Goal: Task Accomplishment & Management: Complete application form

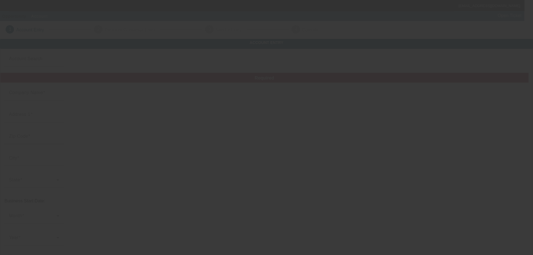
type input "[PERSON_NAME]"
type input "217 S Lorena St"
type input "90063"
type input "Los Angeles"
type input "(323) 891-1380"
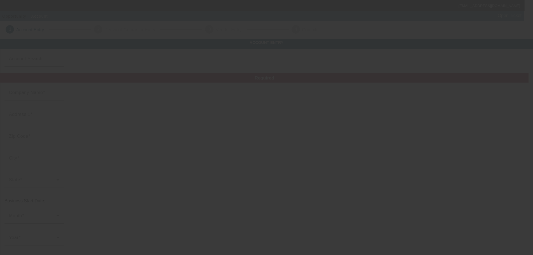
type input "Best One Towing"
type input "brenda.artiga@yahoo.com"
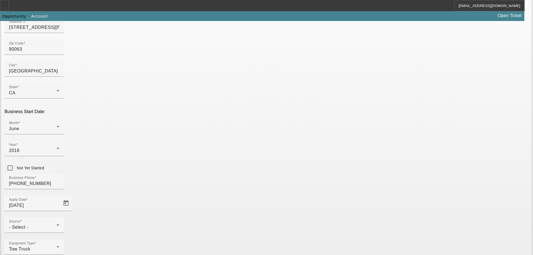
scroll to position [99, 0]
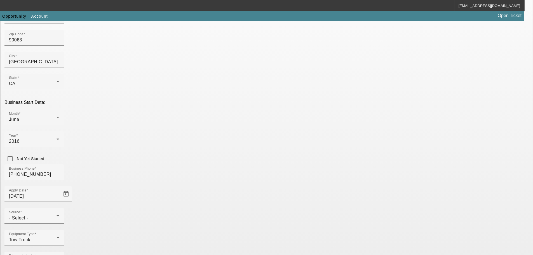
type input "569676024"
click at [59, 208] on div "Source - Select -" at bounding box center [34, 216] width 50 height 16
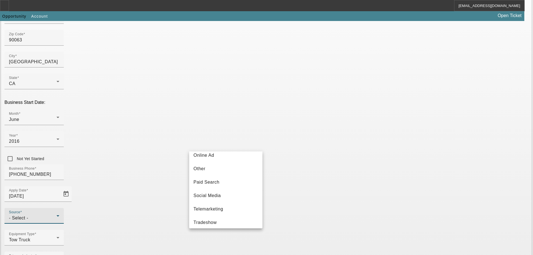
scroll to position [199, 0]
click at [231, 207] on mat-option "Vendor Referral" at bounding box center [225, 205] width 73 height 13
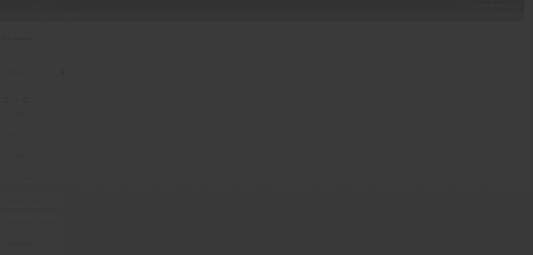
scroll to position [19, 0]
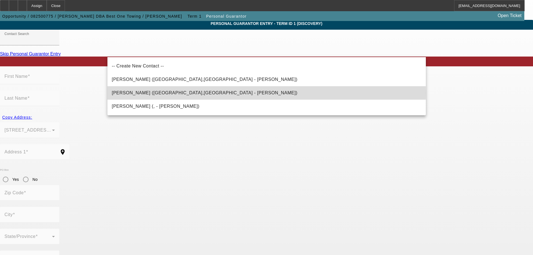
click at [228, 93] on mat-option "Moreno, Thomas (Los Angeles,CA - Thomas Moreno)" at bounding box center [266, 92] width 319 height 13
type input "Moreno, Thomas (Los Angeles,CA - Thomas Moreno)"
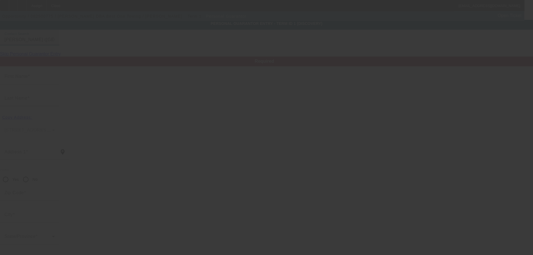
type input "Thomas"
type input "Moreno"
type input "217 S. Lorena St."
radio input "true"
type input "90063"
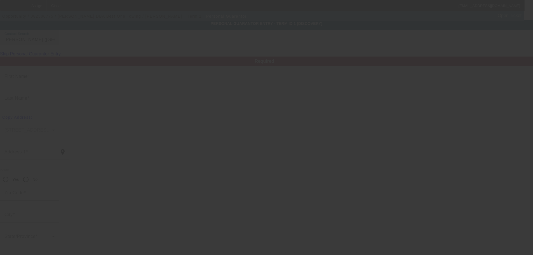
type input "Los Angeles"
type input "(323) 350-2539"
type input "100"
type input "569-67-6024"
type input "brenda.artiga@yahoo.com"
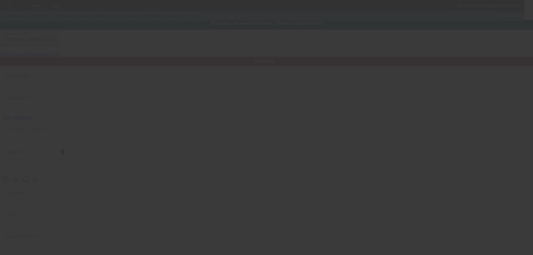
type input "(323) 891-1380"
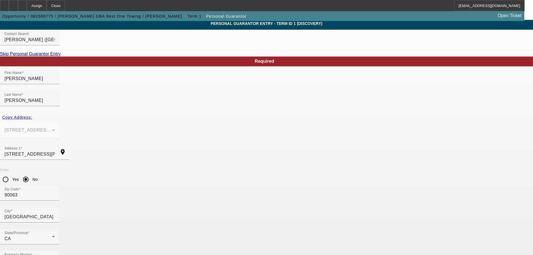
drag, startPoint x: 242, startPoint y: 226, endPoint x: 151, endPoint y: 221, distance: 92.0
type input "bestonetowing247365@icloud.com"
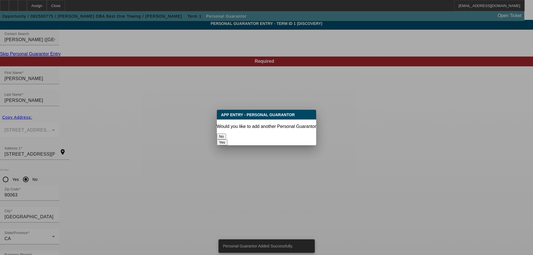
scroll to position [0, 0]
click at [226, 134] on button "No" at bounding box center [221, 137] width 9 height 6
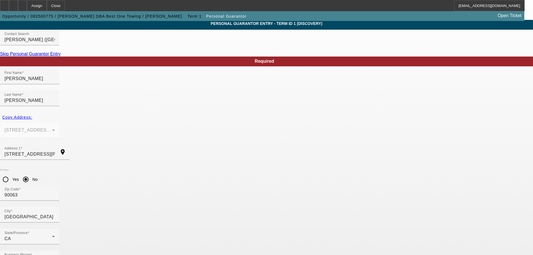
scroll to position [19, 0]
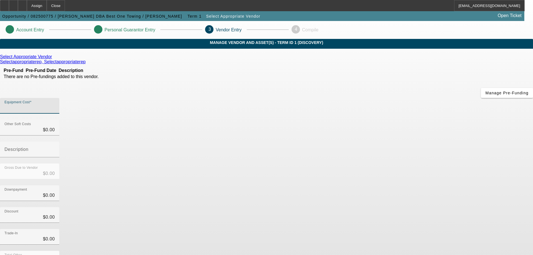
click at [55, 105] on input "Equipment Cost" at bounding box center [29, 108] width 50 height 7
type input "8"
type input "$8.00"
type input "88"
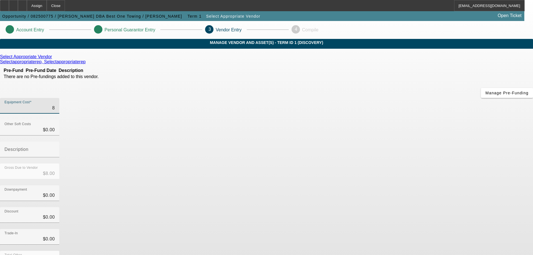
type input "$88.00"
type input "888"
type input "$888.00"
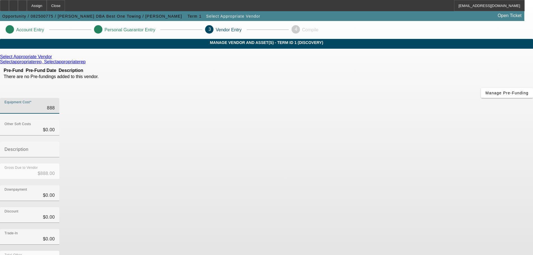
type input "8885"
type input "$8,885.00"
click at [455, 89] on app-vendor-asset-manage "Account Entry Personal Guarantor Entry 3 Vendor Entry 4 Compile MANAGE VENDOR A…" at bounding box center [266, 177] width 533 height 313
click at [402, 207] on div "Discount $0.00" at bounding box center [266, 218] width 533 height 22
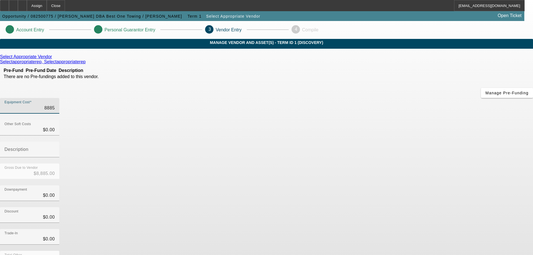
click at [55, 105] on input "8885" at bounding box center [29, 108] width 50 height 7
click at [59, 98] on div "Equipment Cost $8,885.00" at bounding box center [29, 106] width 59 height 16
type input "88858"
type input "$88,858.00"
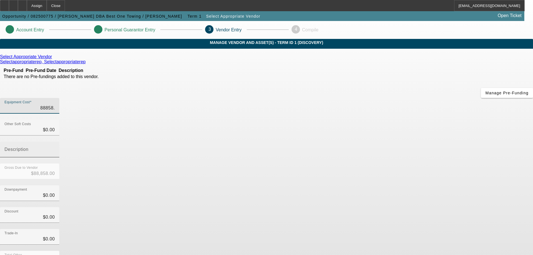
type input "88858.7"
type input "$88,858.70"
type input "88858.79"
type input "$88,858.79"
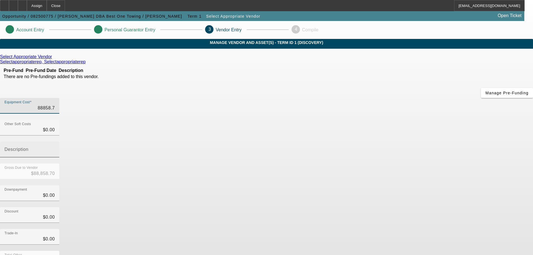
type input "$88,858.79"
click at [383, 185] on div "Downpayment $0.00" at bounding box center [266, 196] width 533 height 22
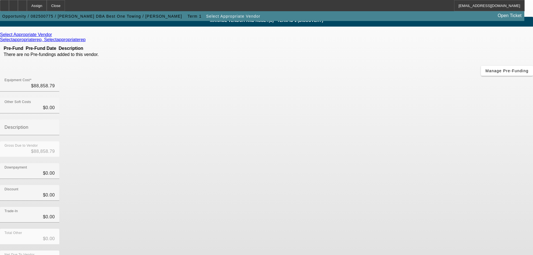
scroll to position [29, 0]
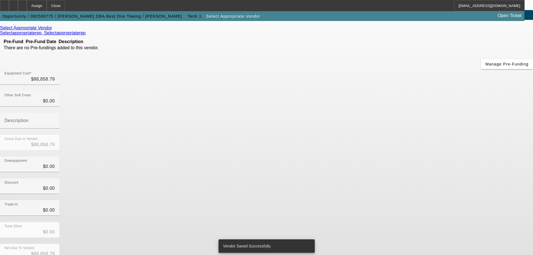
scroll to position [0, 0]
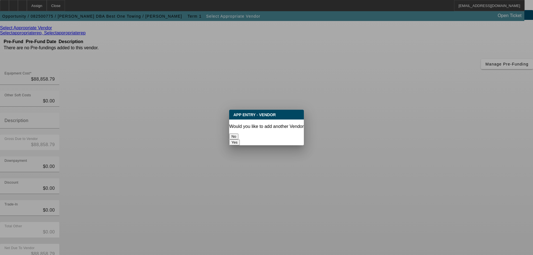
click at [238, 134] on button "No" at bounding box center [233, 137] width 9 height 6
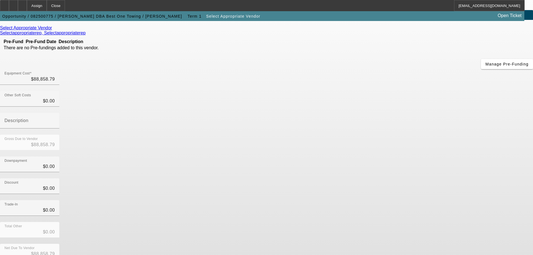
scroll to position [29, 0]
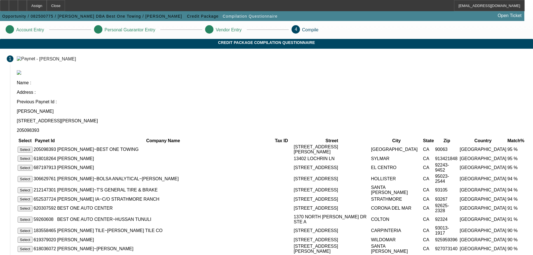
click at [32, 147] on button "Select" at bounding box center [25, 150] width 15 height 6
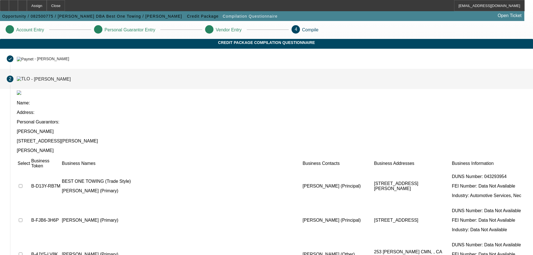
scroll to position [55, 0]
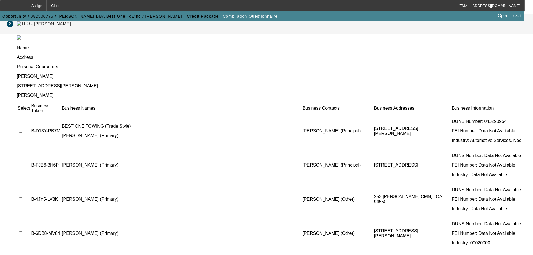
click at [22, 129] on input "checkbox" at bounding box center [21, 131] width 4 height 4
checkbox input "true"
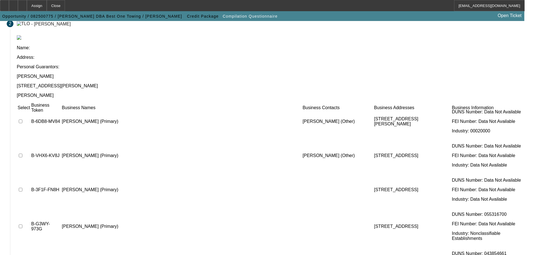
scroll to position [168, 0]
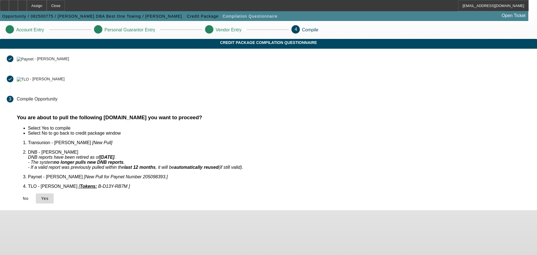
click at [54, 195] on span at bounding box center [45, 198] width 18 height 13
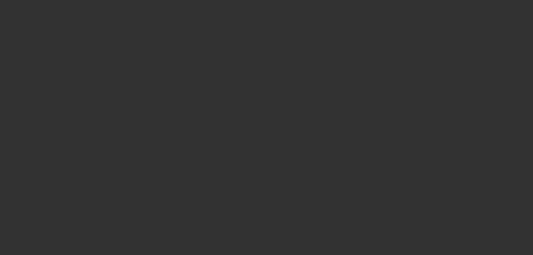
select select "0"
select select "2"
select select "0.1"
select select "4"
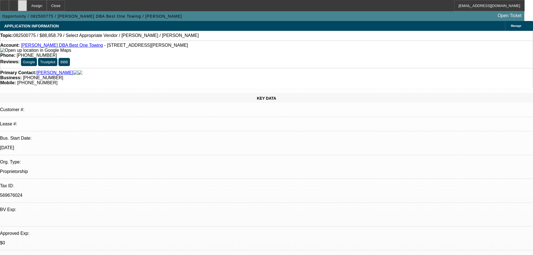
click at [27, 8] on div at bounding box center [22, 5] width 9 height 11
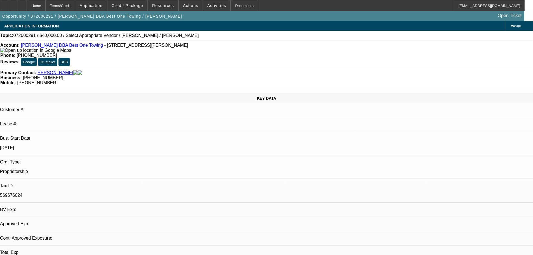
select select "0"
select select "2"
select select "0.1"
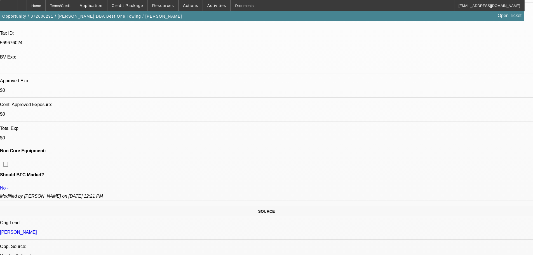
scroll to position [168, 0]
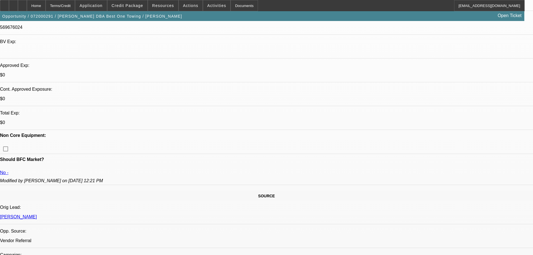
click at [137, 5] on span "Credit Package" at bounding box center [128, 5] width 32 height 4
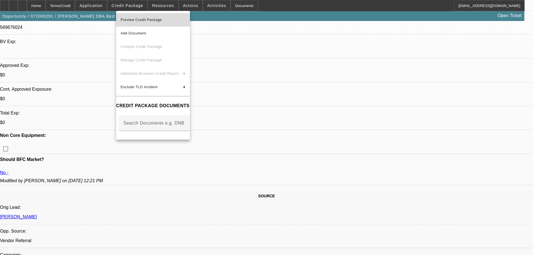
click at [165, 22] on span "Preview Credit Package" at bounding box center [153, 20] width 65 height 7
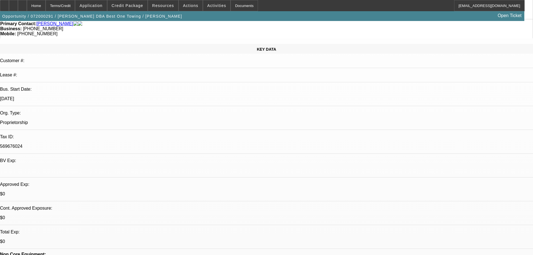
scroll to position [112, 0]
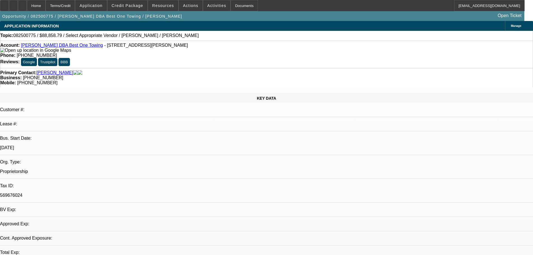
select select "0"
select select "2"
select select "0.1"
select select "4"
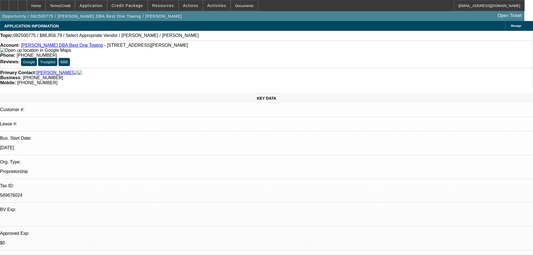
scroll to position [56, 0]
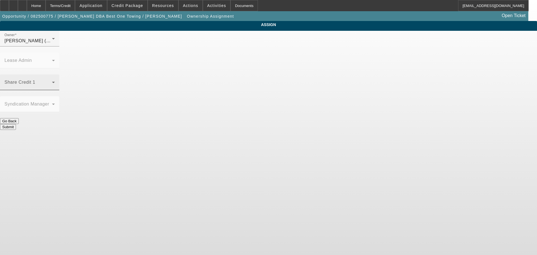
click at [52, 81] on span at bounding box center [28, 84] width 48 height 7
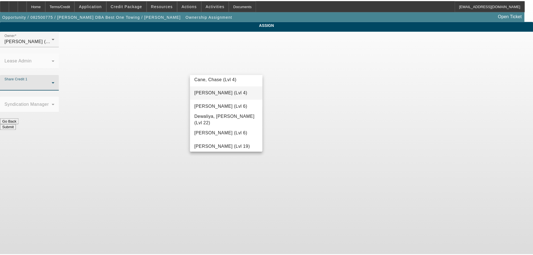
scroll to position [112, 0]
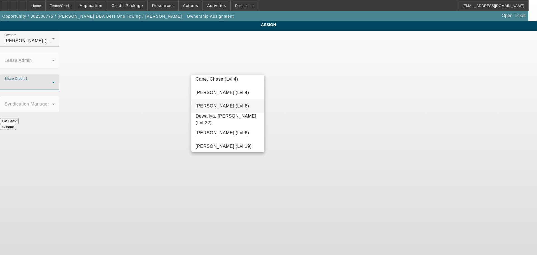
click at [225, 104] on span "D'Aquila, Philip (Lvl 6)" at bounding box center [222, 106] width 53 height 7
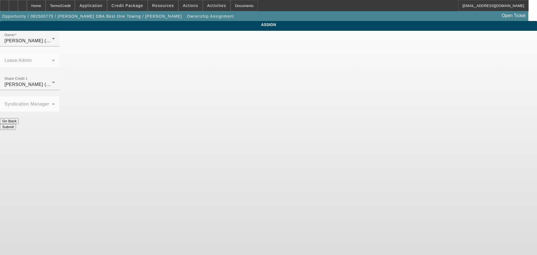
click at [16, 124] on button "Submit" at bounding box center [8, 127] width 16 height 6
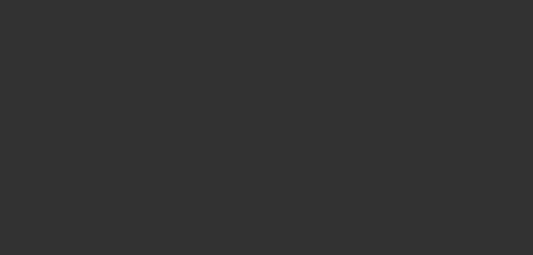
select select "0"
select select "2"
select select "0.1"
select select "4"
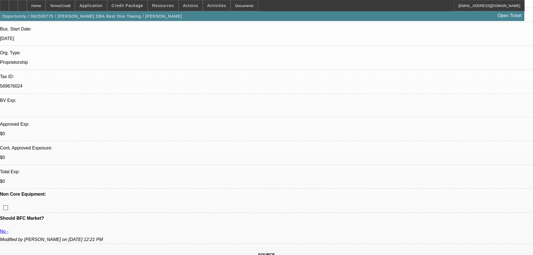
scroll to position [112, 0]
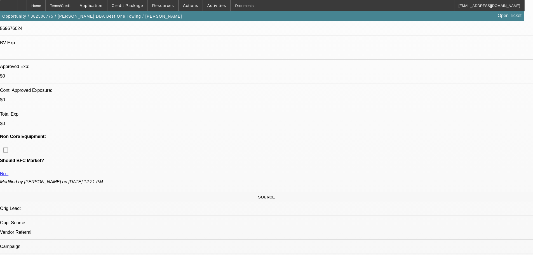
scroll to position [168, 0]
click at [203, 3] on span at bounding box center [216, 5] width 27 height 13
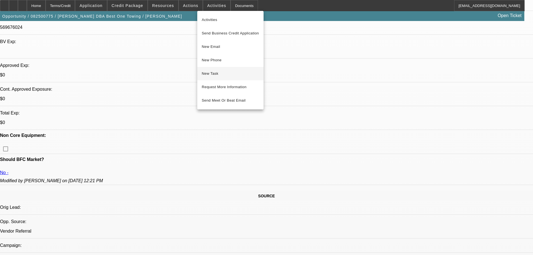
click at [214, 75] on span "New Task" at bounding box center [230, 73] width 57 height 7
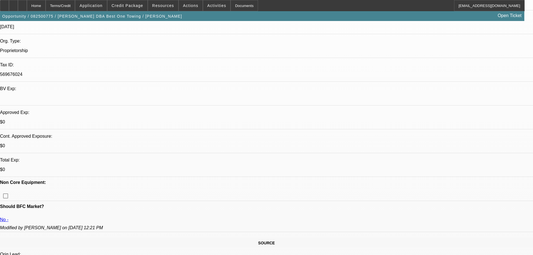
scroll to position [0, 0]
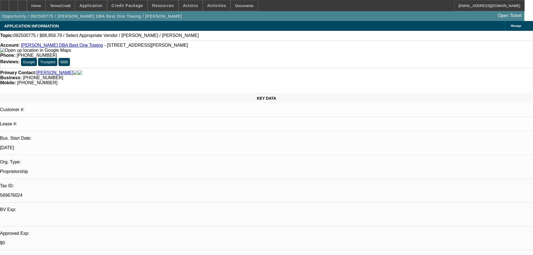
click at [71, 48] on link "Thomas Moreno DBA Best One Towing" at bounding box center [62, 45] width 82 height 5
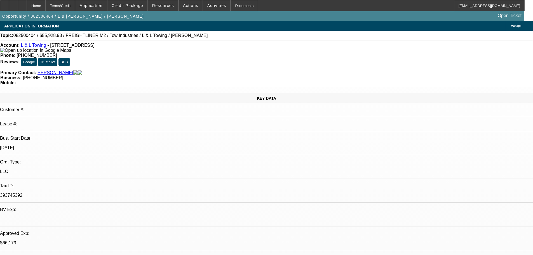
select select "0"
select select "2"
select select "0.1"
select select "4"
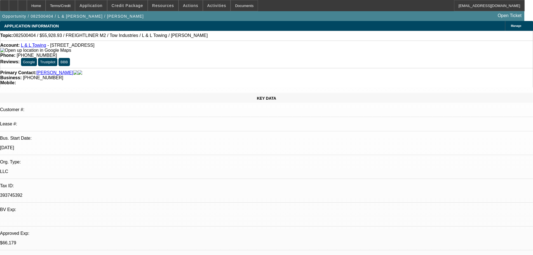
select select "0"
select select "2"
select select "0.1"
select select "4"
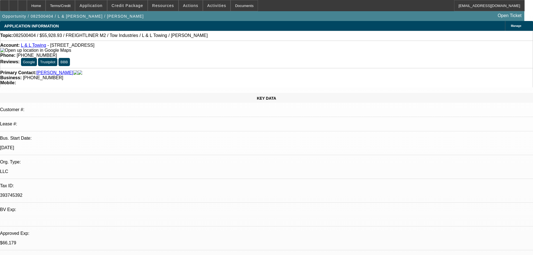
select select "0"
select select "2"
select select "0.1"
select select "4"
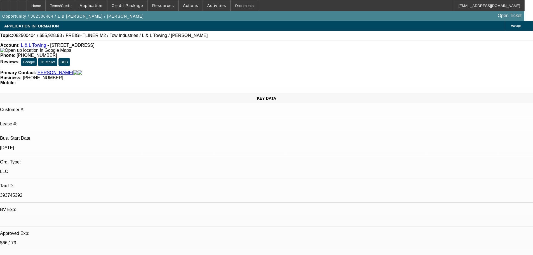
select select "0"
select select "2"
select select "0.1"
select select "4"
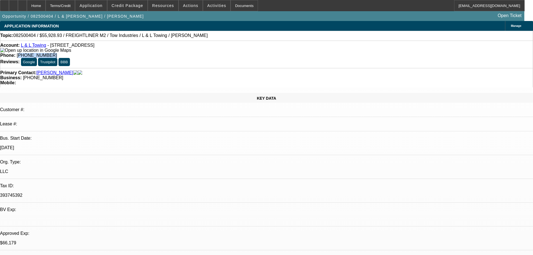
drag, startPoint x: 196, startPoint y: 47, endPoint x: 223, endPoint y: 48, distance: 26.6
click at [223, 53] on div "Phone: (323) 807-5648" at bounding box center [266, 55] width 533 height 5
copy span "323) 807-5648"
drag, startPoint x: 213, startPoint y: 48, endPoint x: 208, endPoint y: 51, distance: 6.1
copy span "323) 807-5648"
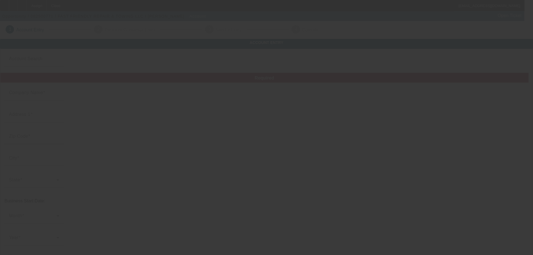
type input "FAST FRIENDLY REPAIR & TOWING LLC"
type input "[STREET_ADDRESS]"
type input "44077"
type input "Painesville"
type input "[PHONE_NUMBER]"
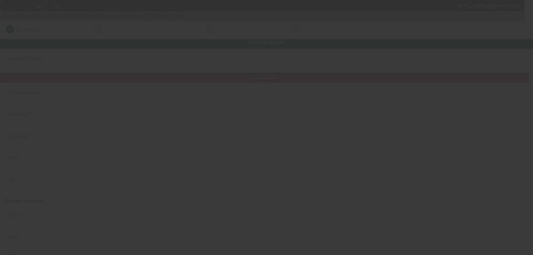
type input "[EMAIL_ADDRESS][DOMAIN_NAME]"
type input "822509839"
type input "[URL][DOMAIN_NAME]"
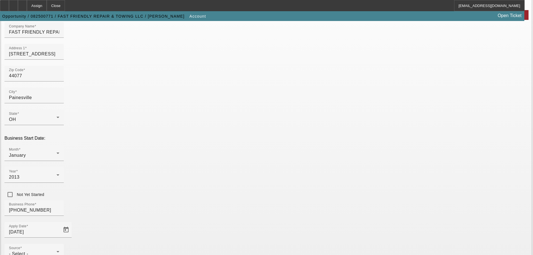
scroll to position [104, 0]
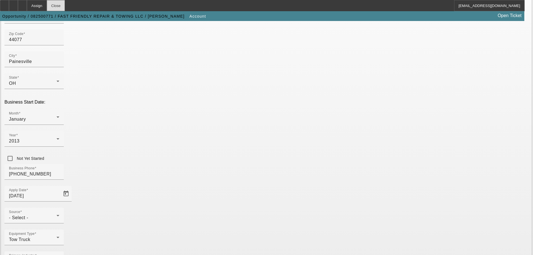
click at [65, 5] on div "Close" at bounding box center [56, 5] width 18 height 11
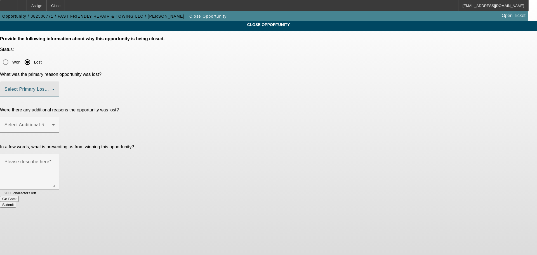
click at [52, 88] on span at bounding box center [28, 91] width 48 height 7
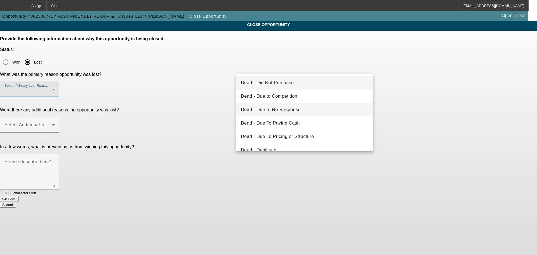
scroll to position [75, 0]
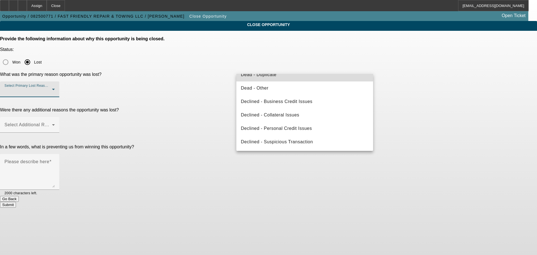
click at [308, 79] on mat-option "Dead - Duplicate" at bounding box center [305, 74] width 137 height 13
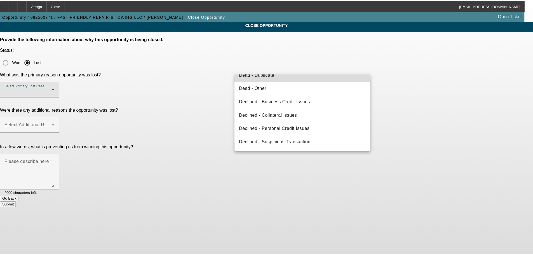
scroll to position [0, 0]
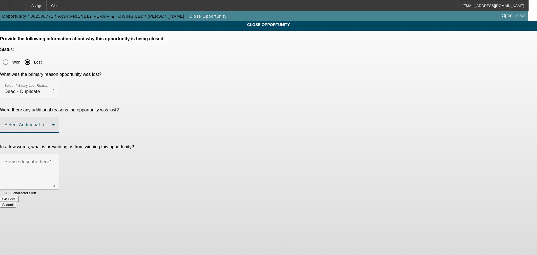
click at [52, 124] on span at bounding box center [28, 127] width 48 height 7
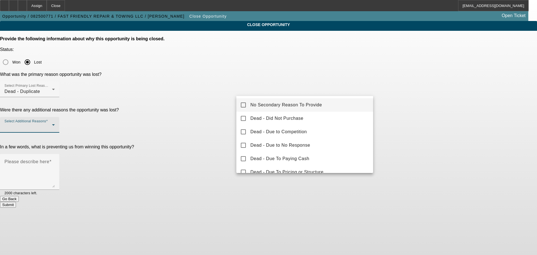
click at [310, 106] on span "No Secondary Reason To Provide" at bounding box center [287, 105] width 72 height 7
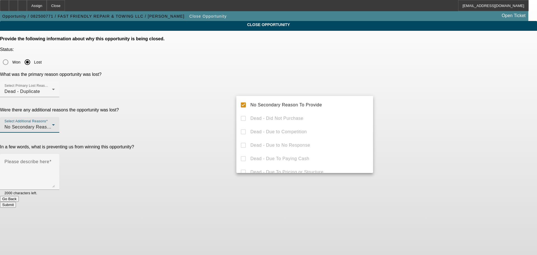
click at [534, 124] on div at bounding box center [268, 127] width 537 height 255
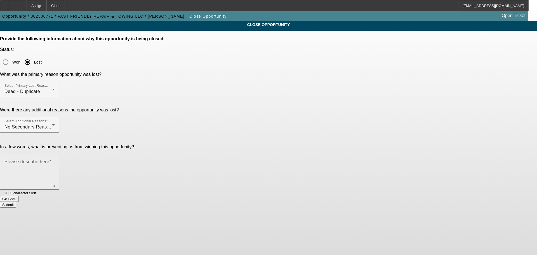
click at [55, 161] on textarea "Please describe here" at bounding box center [29, 174] width 50 height 27
type textarea "CRM auto created once app was completed."
click at [16, 202] on button "Submit" at bounding box center [8, 205] width 16 height 6
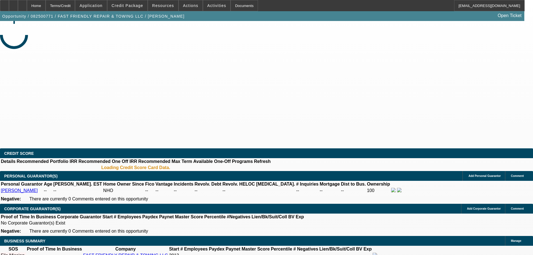
select select "0"
select select "2"
select select "0.1"
select select "2"
select select "4"
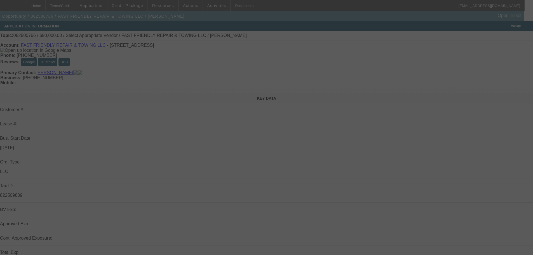
select select "0"
select select "2"
select select "0.1"
select select "4"
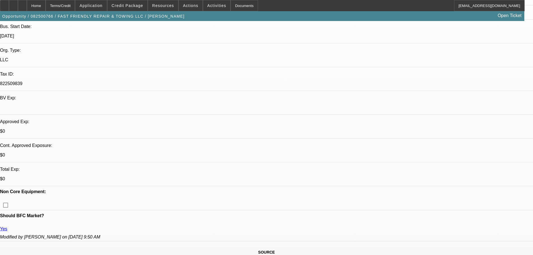
scroll to position [112, 0]
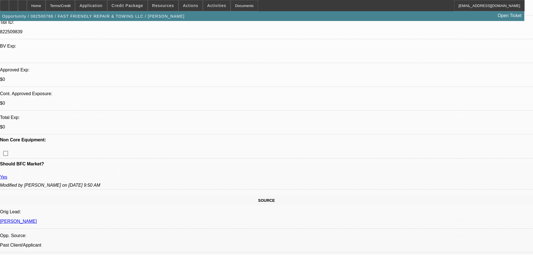
scroll to position [56, 0]
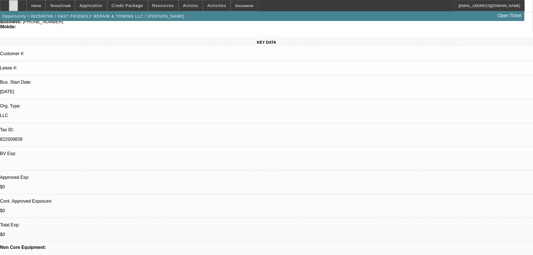
click at [13, 4] on icon at bounding box center [13, 4] width 0 height 0
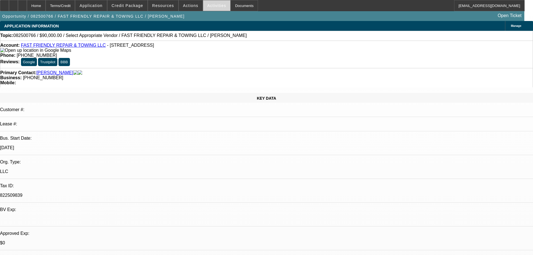
click at [207, 7] on span "Activities" at bounding box center [216, 5] width 19 height 4
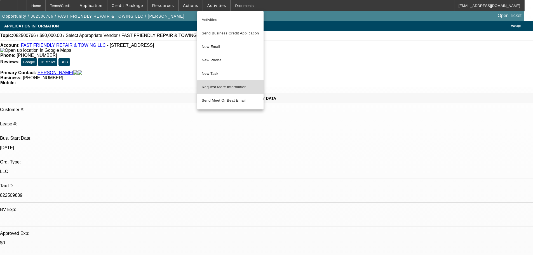
click at [241, 89] on span "Request More Information" at bounding box center [230, 87] width 57 height 7
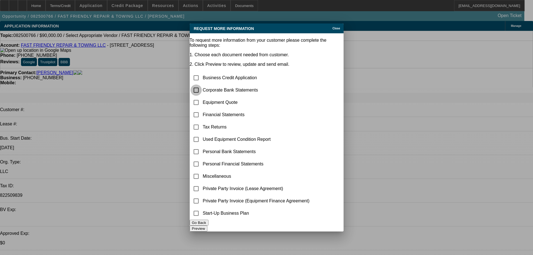
click at [202, 85] on input "checkbox" at bounding box center [196, 90] width 11 height 11
checkbox input "true"
click at [202, 97] on input "checkbox" at bounding box center [196, 102] width 11 height 11
checkbox input "true"
click at [207, 226] on button "Preview" at bounding box center [199, 229] width 18 height 6
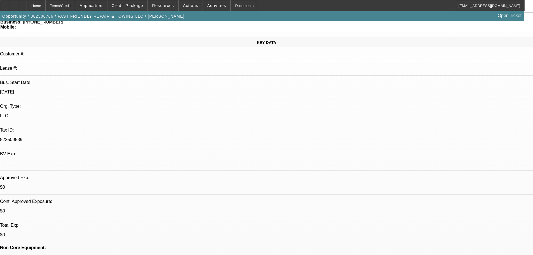
scroll to position [56, 0]
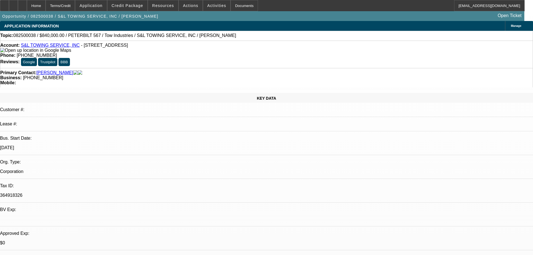
select select "0"
select select "2"
select select "0.1"
select select "4"
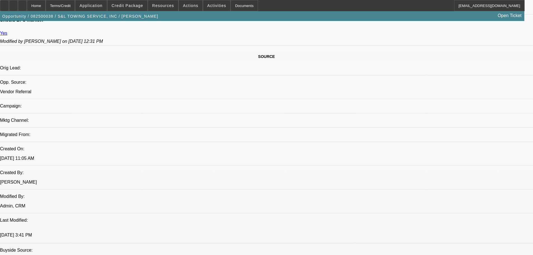
scroll to position [300, 0]
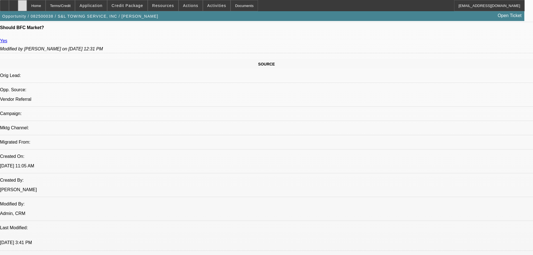
click at [27, 8] on div at bounding box center [22, 5] width 9 height 11
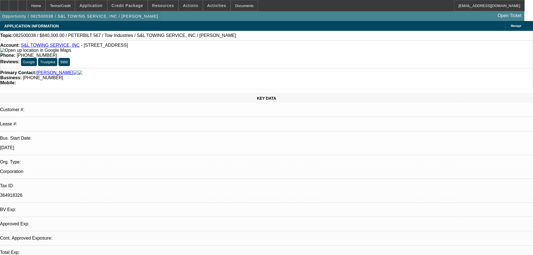
select select "0"
select select "2"
select select "0.1"
select select "4"
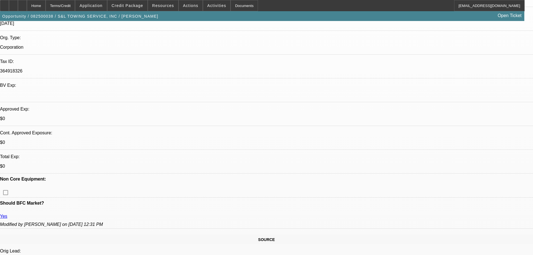
scroll to position [56, 0]
